Goal: Task Accomplishment & Management: Manage account settings

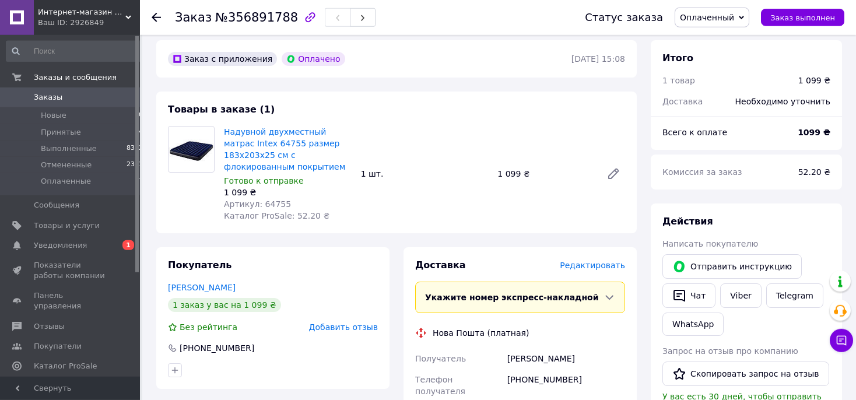
scroll to position [319, 0]
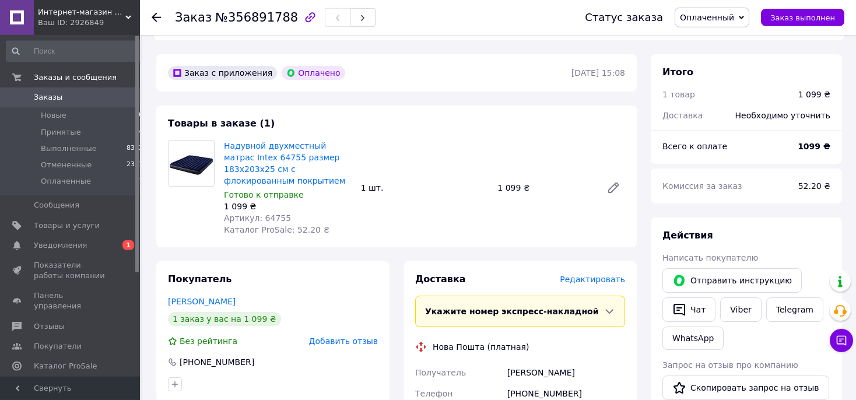
click at [48, 94] on span "Заказы" at bounding box center [48, 97] width 29 height 10
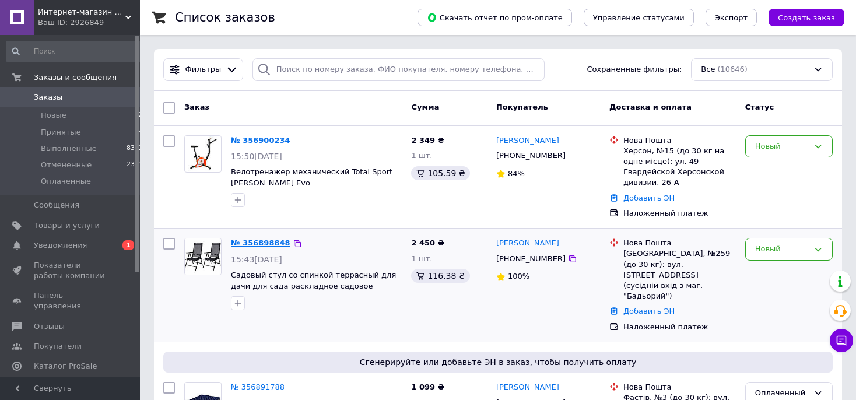
click at [260, 238] on link "№ 356898848" at bounding box center [260, 242] width 59 height 9
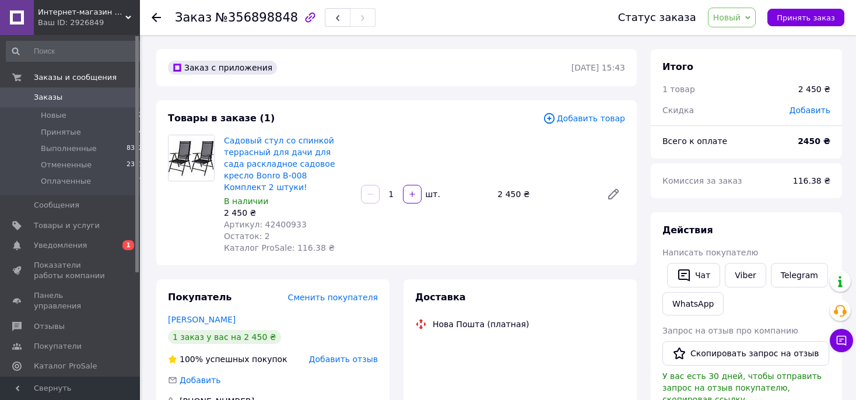
click at [276, 220] on span "Артикул: 42400933" at bounding box center [265, 224] width 83 height 9
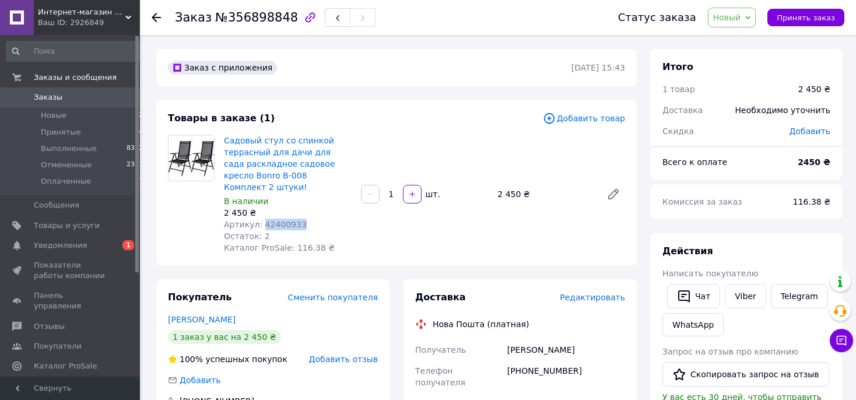
click at [276, 220] on span "Артикул: 42400933" at bounding box center [265, 224] width 83 height 9
copy span "42400933"
click at [39, 99] on span "Заказы" at bounding box center [48, 97] width 29 height 10
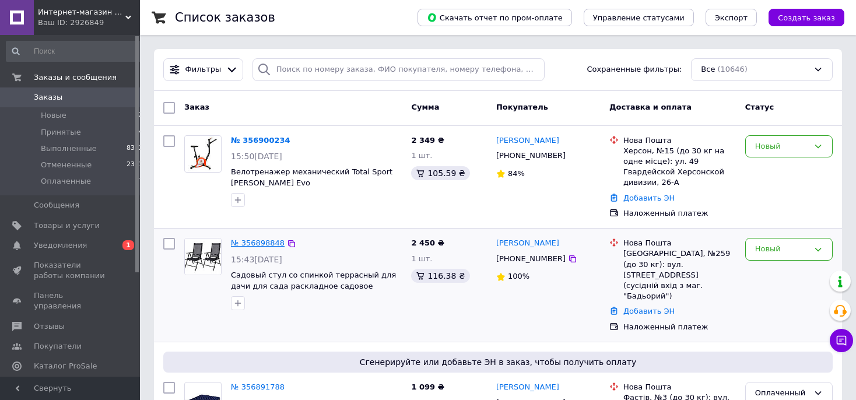
click at [259, 238] on link "№ 356898848" at bounding box center [258, 242] width 54 height 9
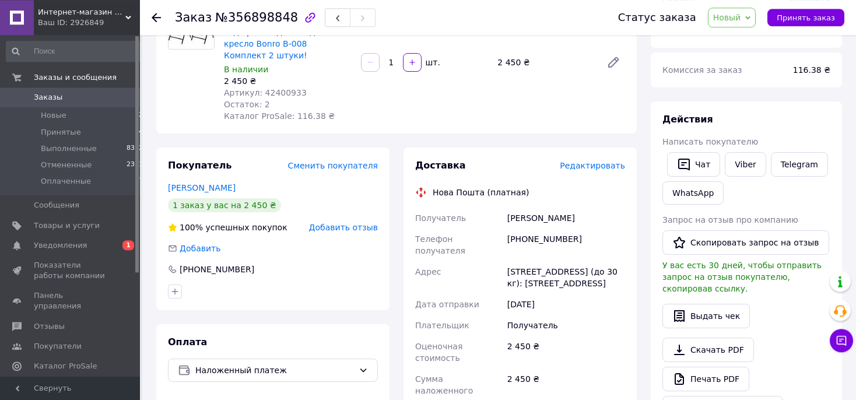
scroll to position [154, 0]
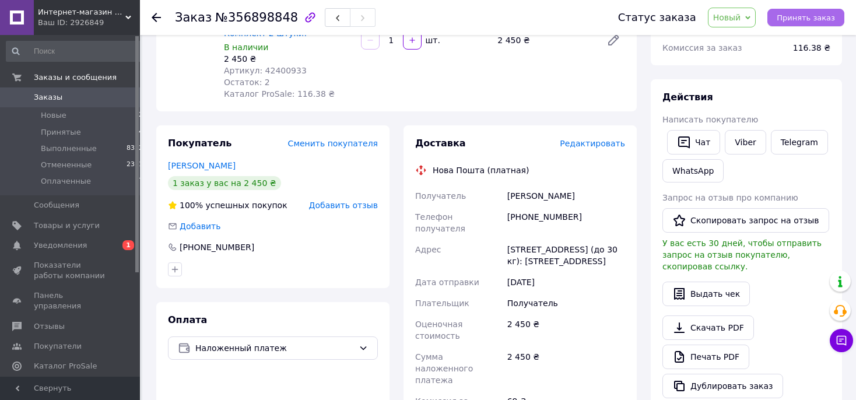
click at [791, 17] on span "Принять заказ" at bounding box center [806, 17] width 58 height 9
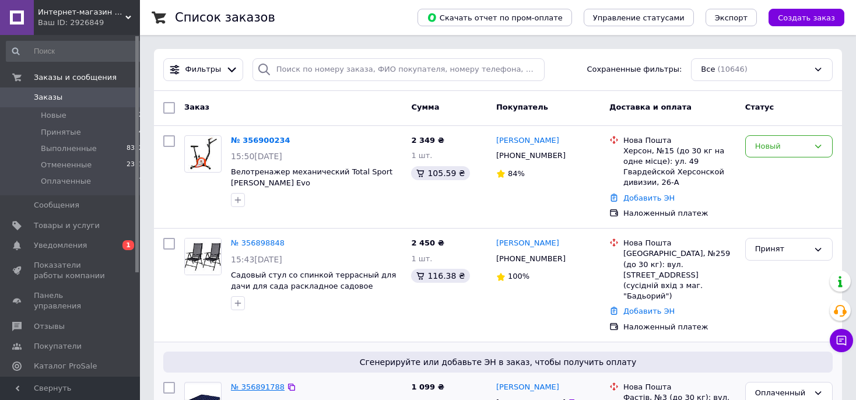
click at [253, 382] on link "№ 356891788" at bounding box center [258, 386] width 54 height 9
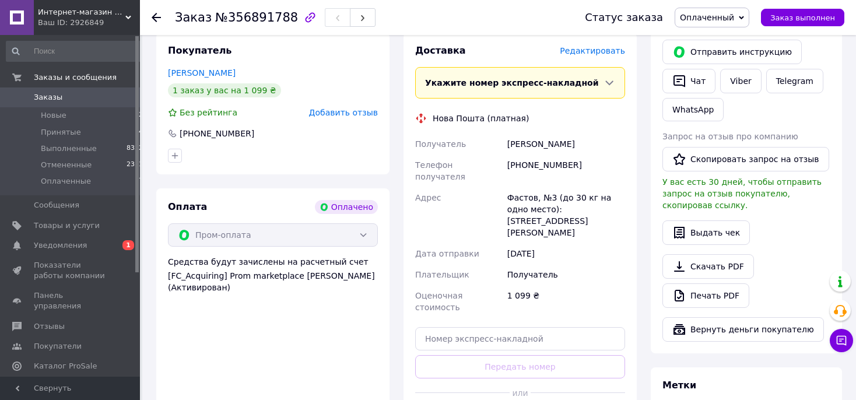
scroll to position [579, 0]
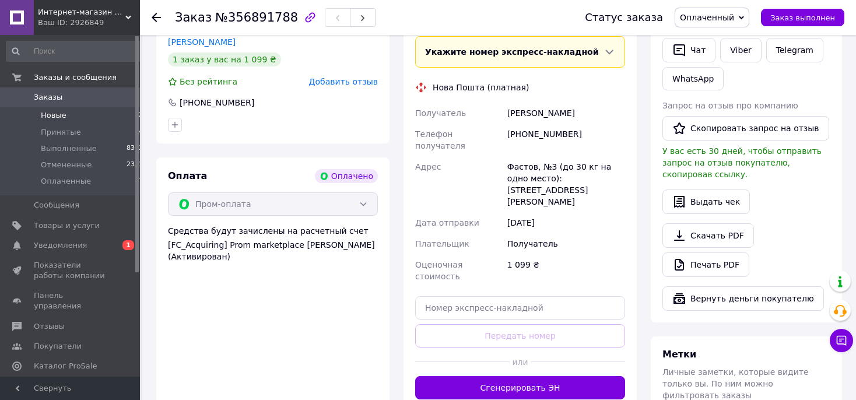
click at [44, 116] on span "Новые" at bounding box center [54, 115] width 26 height 10
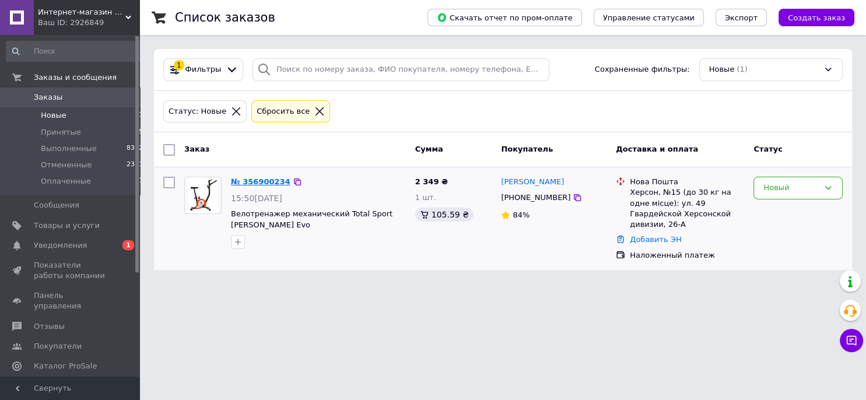
click at [251, 177] on link "№ 356900234" at bounding box center [260, 181] width 59 height 9
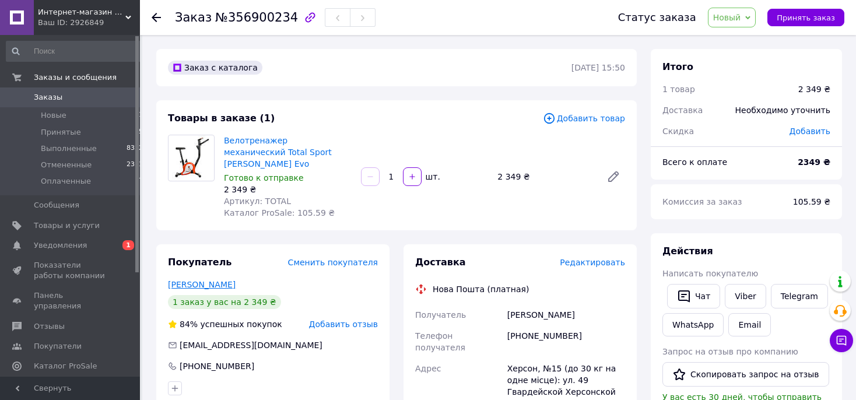
click at [197, 280] on link "[PERSON_NAME]" at bounding box center [202, 284] width 68 height 9
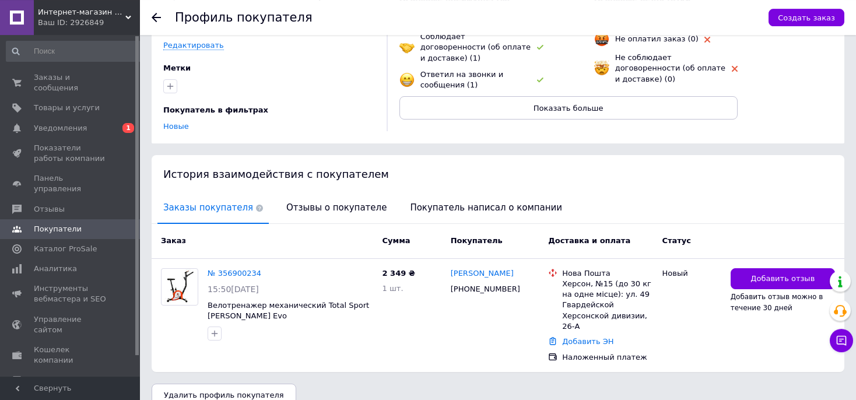
scroll to position [136, 0]
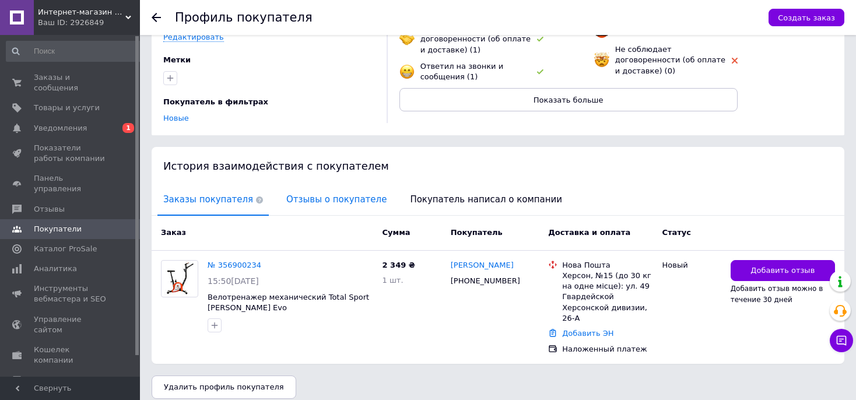
click at [304, 194] on span "Отзывы о покупателе" at bounding box center [336, 200] width 112 height 30
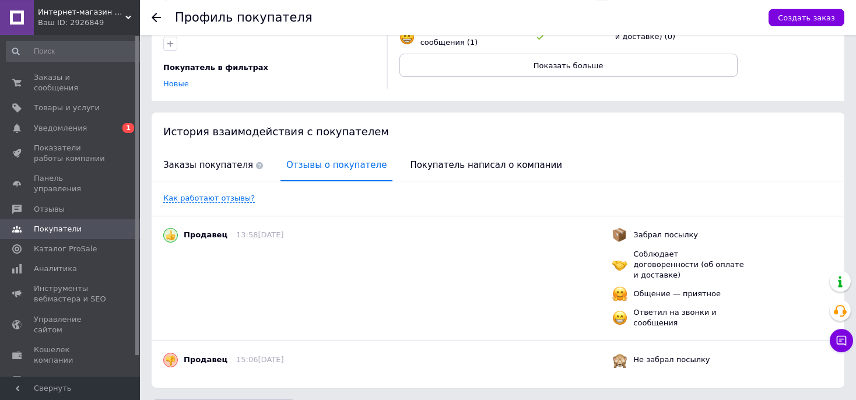
scroll to position [194, 0]
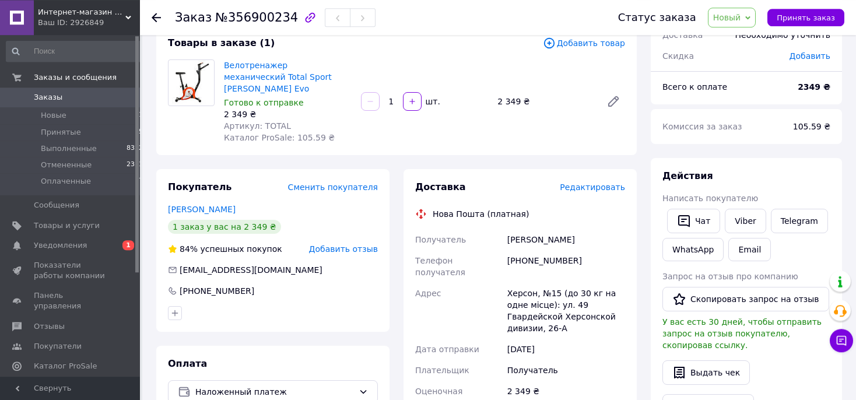
scroll to position [92, 0]
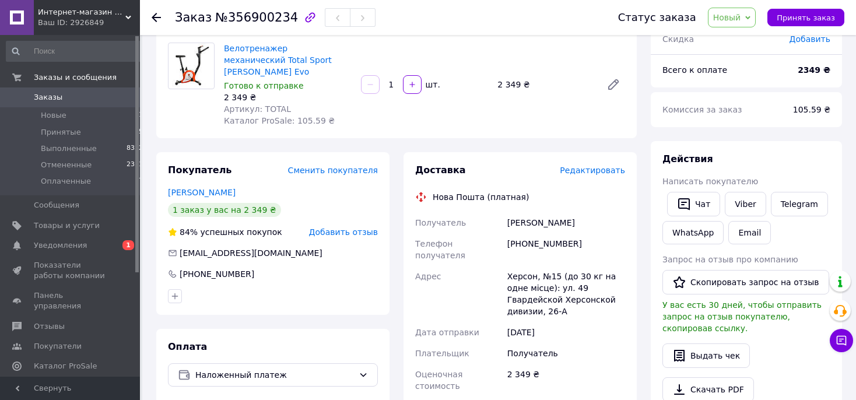
click at [49, 97] on span "Заказы" at bounding box center [48, 97] width 29 height 10
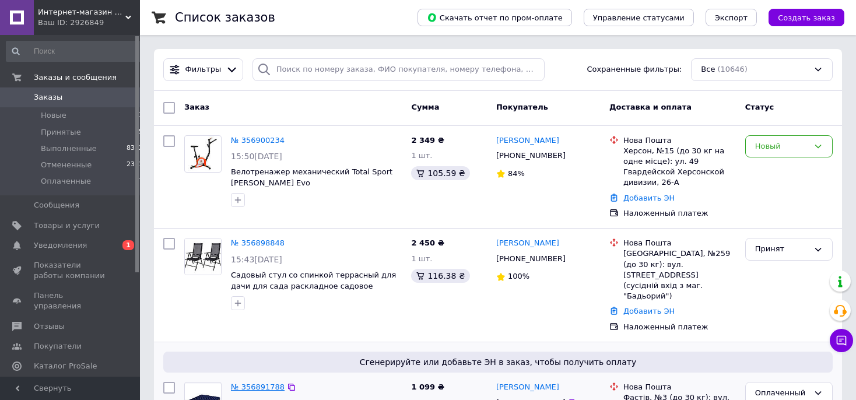
click at [243, 382] on link "№ 356891788" at bounding box center [258, 386] width 54 height 9
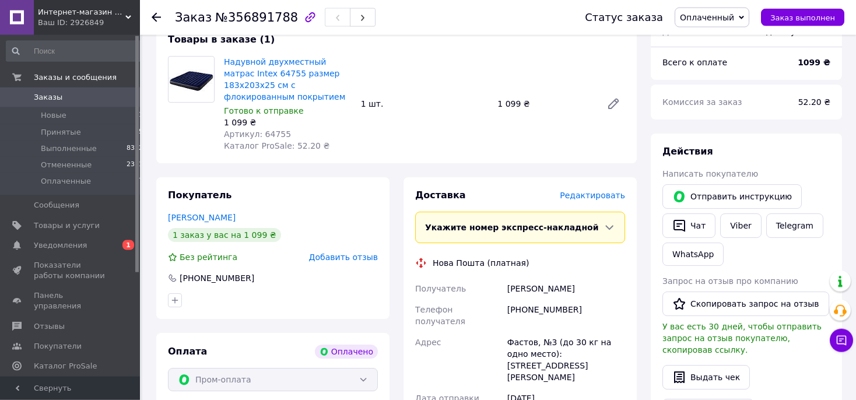
scroll to position [425, 0]
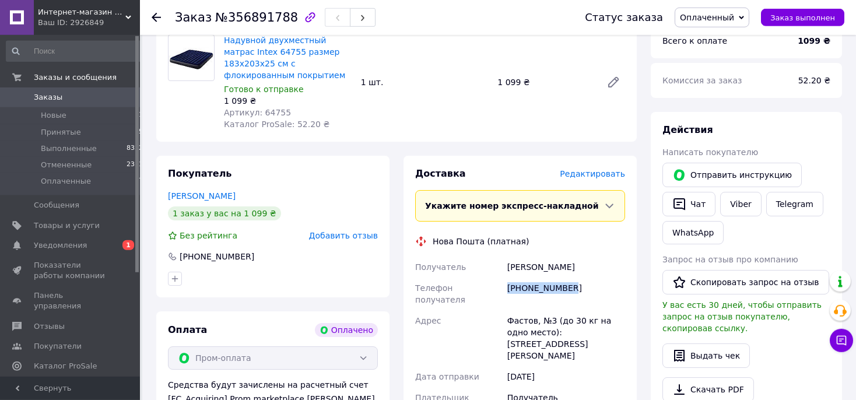
drag, startPoint x: 577, startPoint y: 275, endPoint x: 508, endPoint y: 277, distance: 69.4
click at [508, 278] on div "[PHONE_NUMBER]" at bounding box center [566, 294] width 122 height 33
copy div "[PHONE_NUMBER]"
click at [41, 97] on span "Заказы" at bounding box center [48, 97] width 29 height 10
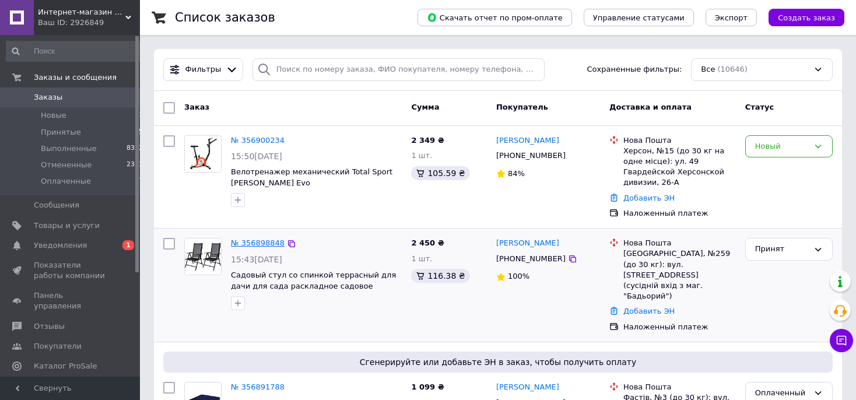
click at [251, 238] on link "№ 356898848" at bounding box center [258, 242] width 54 height 9
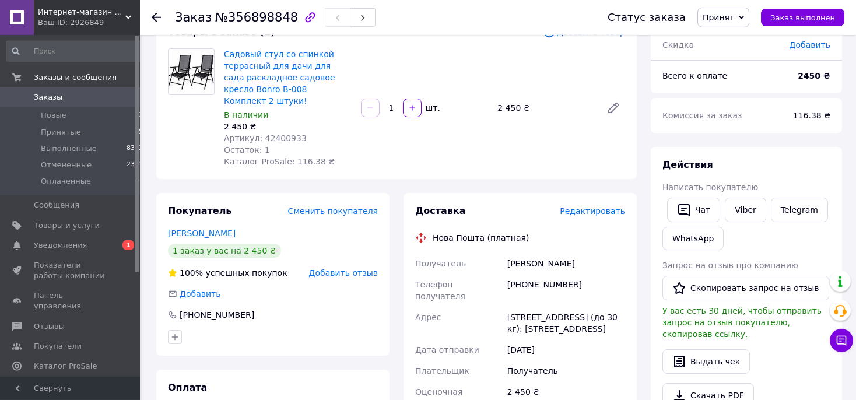
scroll to position [82, 0]
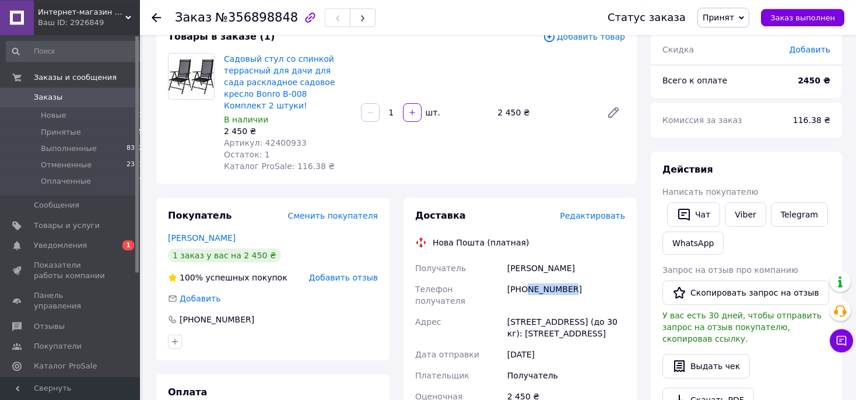
drag, startPoint x: 579, startPoint y: 277, endPoint x: 526, endPoint y: 277, distance: 53.1
click at [526, 279] on div "[PHONE_NUMBER]" at bounding box center [566, 295] width 122 height 33
copy div "973893895"
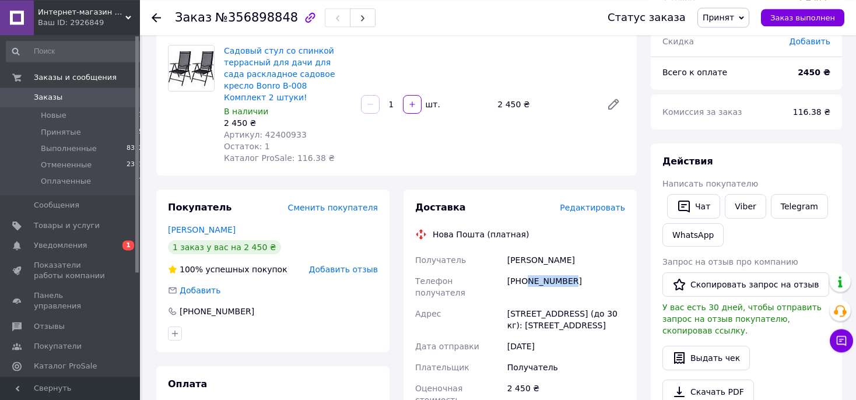
scroll to position [91, 0]
click at [45, 96] on span "Заказы" at bounding box center [48, 97] width 29 height 10
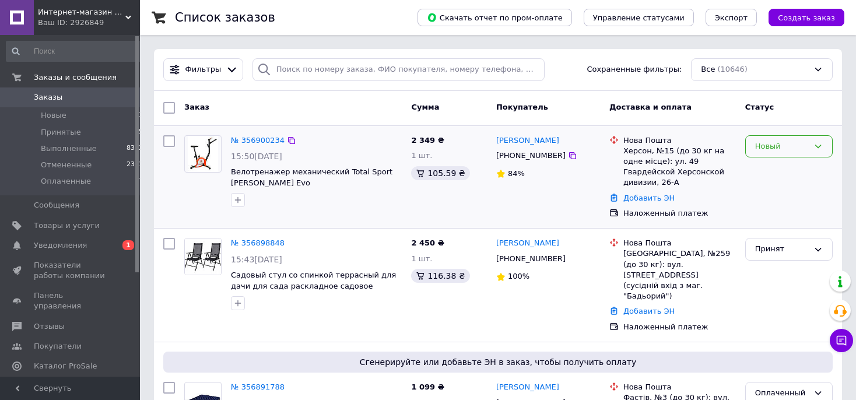
click at [764, 146] on div "Новый" at bounding box center [782, 147] width 54 height 12
click at [764, 175] on li "Принят" at bounding box center [789, 171] width 86 height 22
click at [249, 139] on link "№ 356900234" at bounding box center [258, 140] width 54 height 9
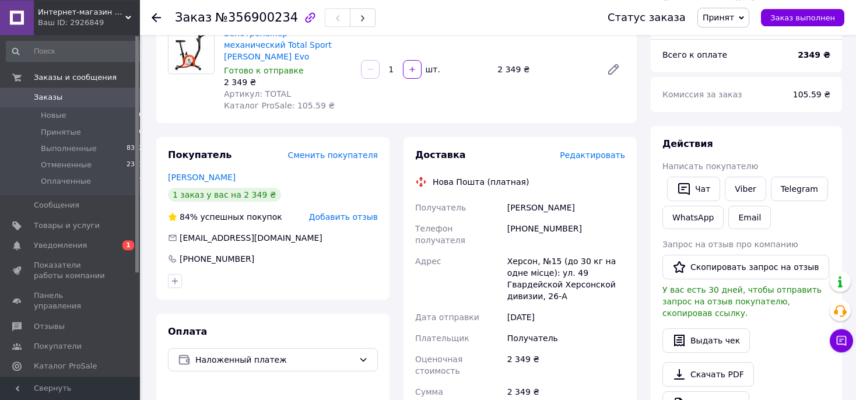
scroll to position [113, 0]
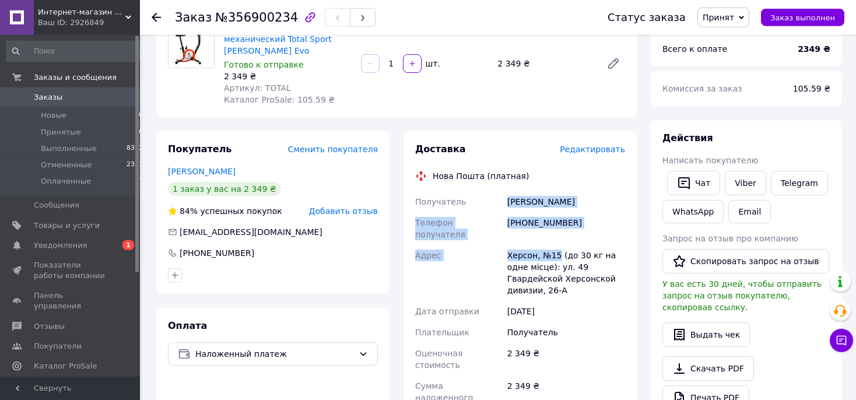
drag, startPoint x: 500, startPoint y: 186, endPoint x: 555, endPoint y: 228, distance: 69.0
click at [555, 228] on div "Получатель [PERSON_NAME] Телефон получателя [PHONE_NUMBER] [PERSON_NAME], №15 (…" at bounding box center [520, 355] width 215 height 329
copy div "Получатель [PERSON_NAME] Телефон получателя [PHONE_NUMBER] [PERSON_NAME], №15"
click at [43, 97] on span "Заказы" at bounding box center [48, 97] width 29 height 10
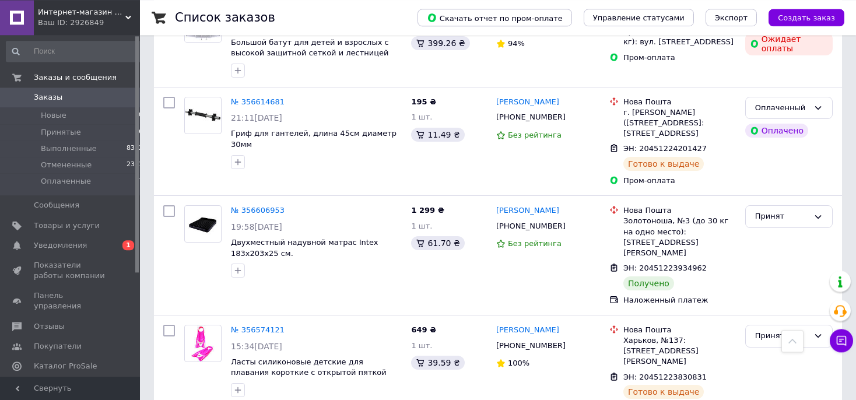
scroll to position [848, 0]
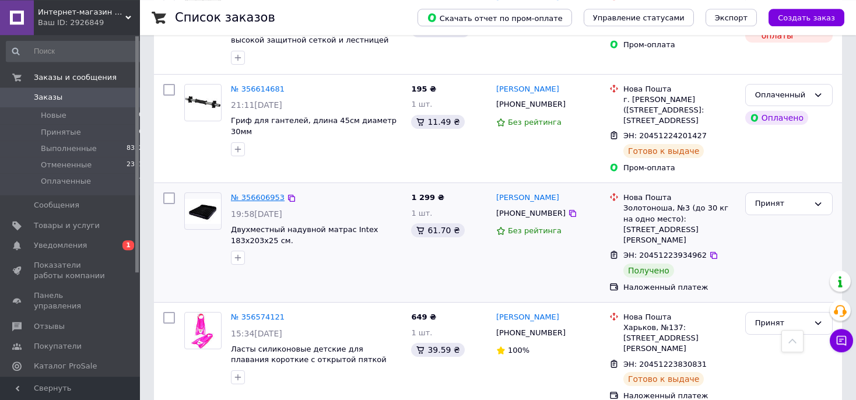
click at [267, 193] on link "№ 356606953" at bounding box center [258, 197] width 54 height 9
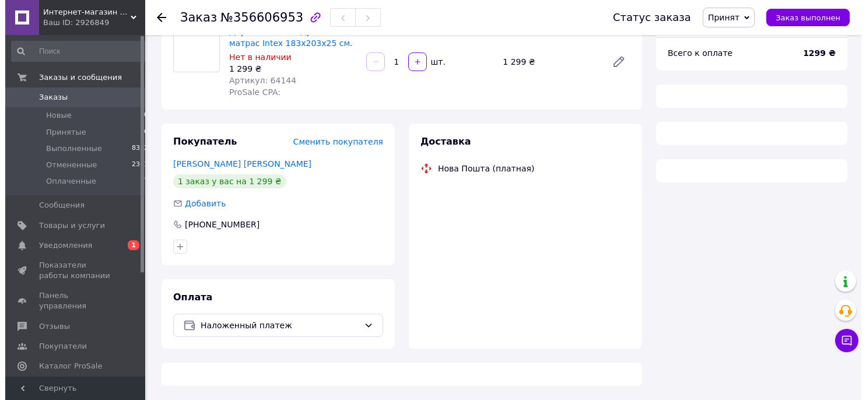
scroll to position [110, 0]
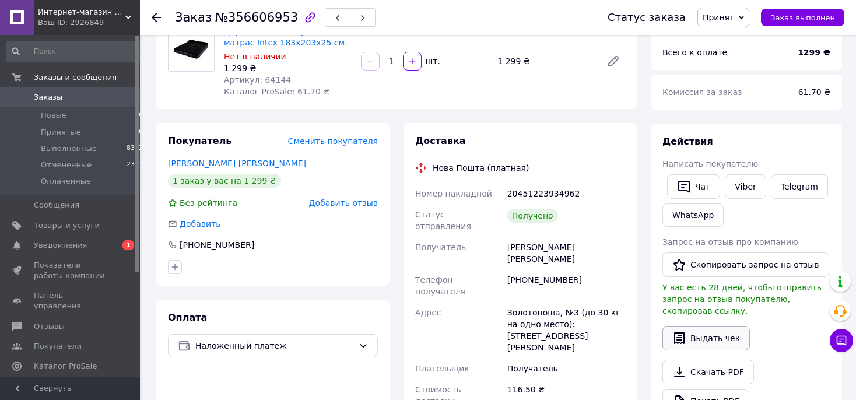
click at [704, 326] on button "Выдать чек" at bounding box center [705, 338] width 87 height 24
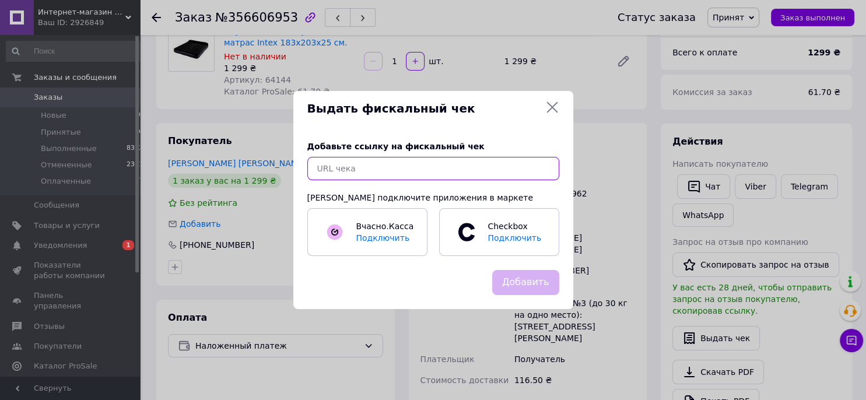
click at [440, 165] on input "text" at bounding box center [433, 168] width 252 height 23
paste input "[URL][DOMAIN_NAME]"
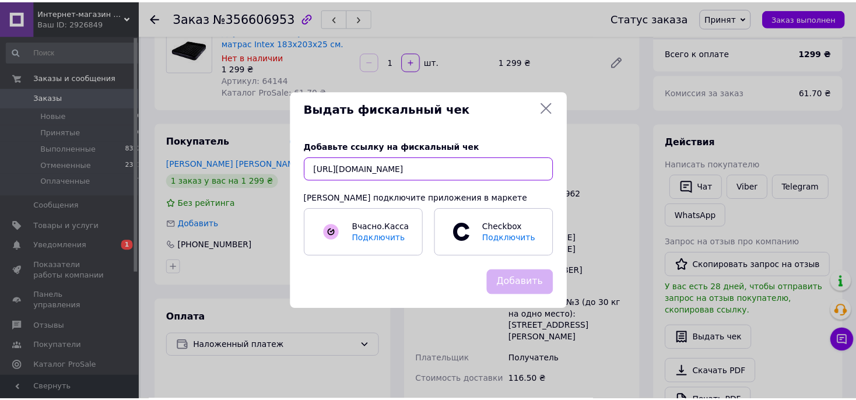
scroll to position [0, 16]
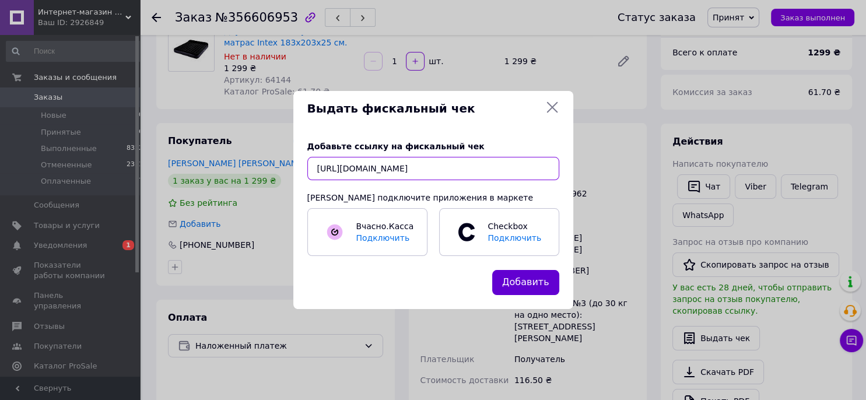
type input "[URL][DOMAIN_NAME]"
click at [521, 288] on button "Добавить" at bounding box center [525, 282] width 67 height 25
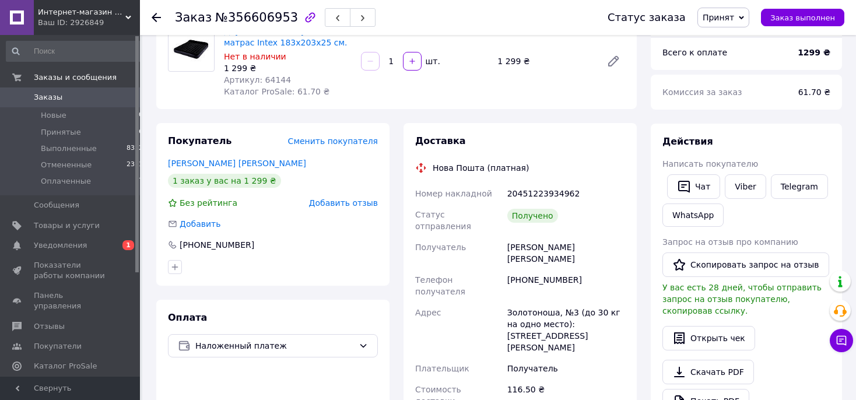
click at [45, 97] on span "Заказы" at bounding box center [48, 97] width 29 height 10
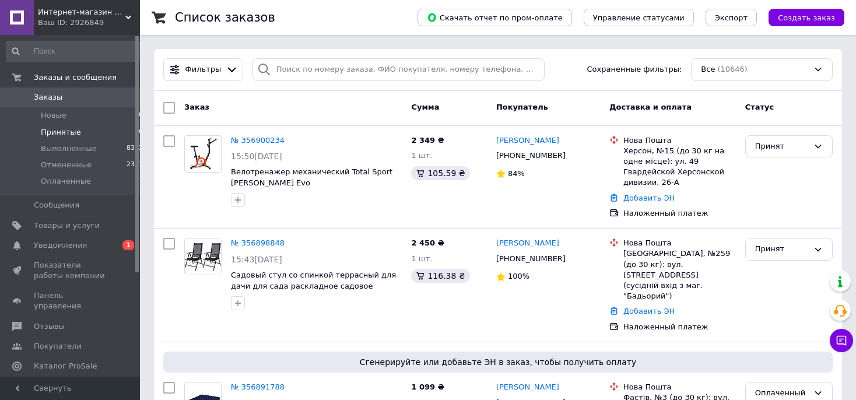
click at [61, 132] on span "Принятые" at bounding box center [61, 132] width 40 height 10
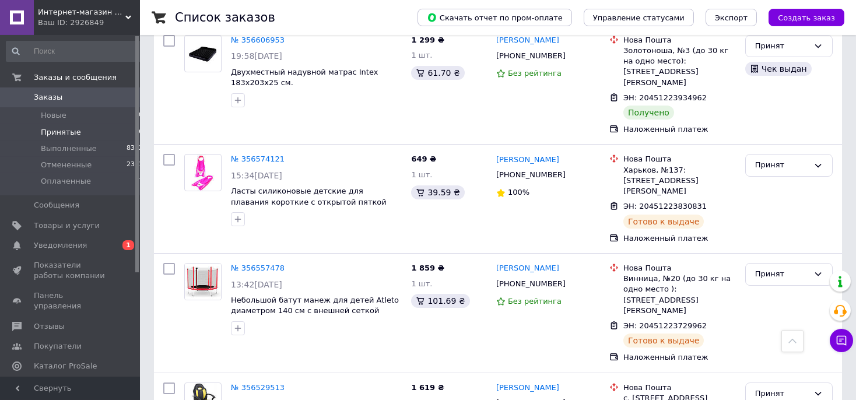
scroll to position [389, 0]
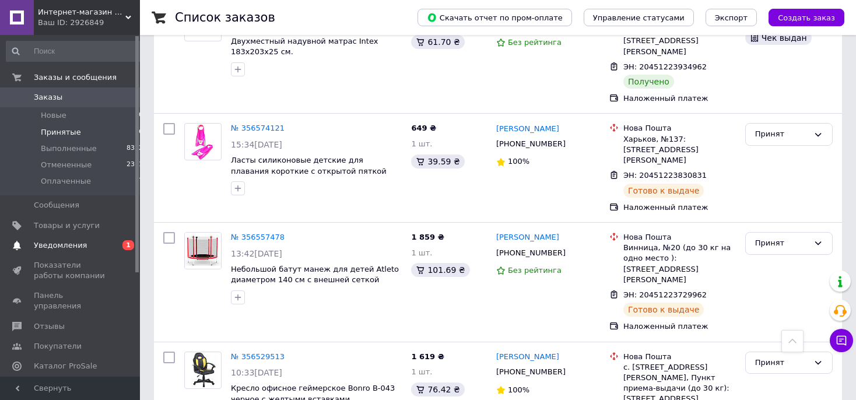
click at [59, 244] on span "Уведомления" at bounding box center [60, 245] width 53 height 10
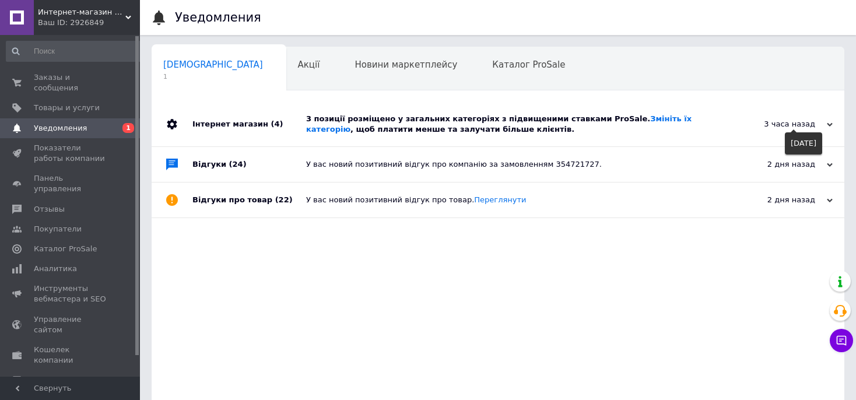
click at [792, 128] on span at bounding box center [794, 130] width 6 height 6
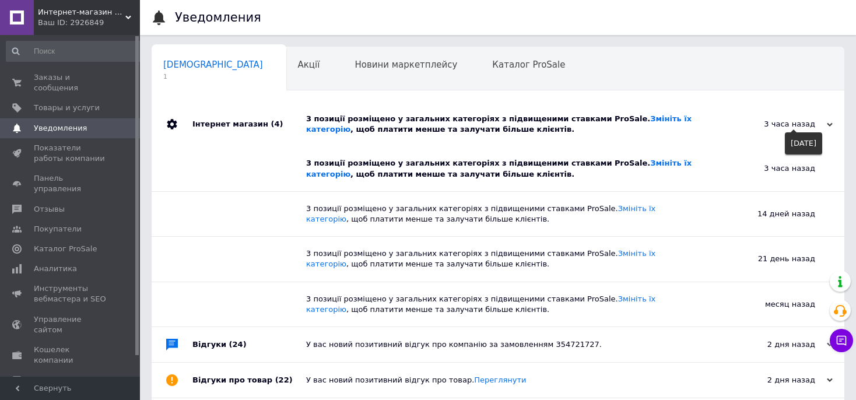
click at [792, 128] on span at bounding box center [794, 130] width 6 height 6
